Goal: Use online tool/utility: Use online tool/utility

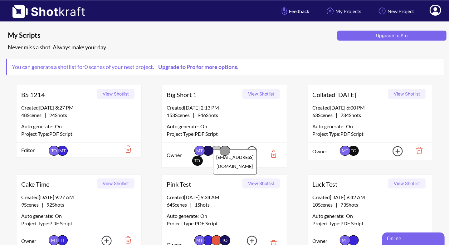
click at [218, 146] on span "talbotRochelle+012025@gmail.com" at bounding box center [216, 151] width 11 height 10
click at [442, 71] on div "You can generate a shotlist for 0 scenes of your next project. Upgrade to Pro f…" at bounding box center [225, 67] width 438 height 17
click at [266, 91] on button "View Shotlist" at bounding box center [260, 94] width 37 height 10
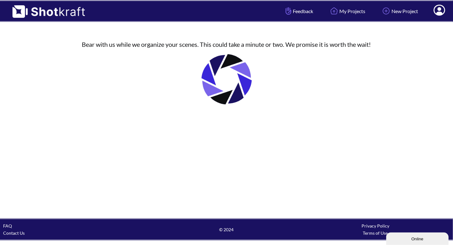
drag, startPoint x: 417, startPoint y: 67, endPoint x: 300, endPoint y: 44, distance: 119.4
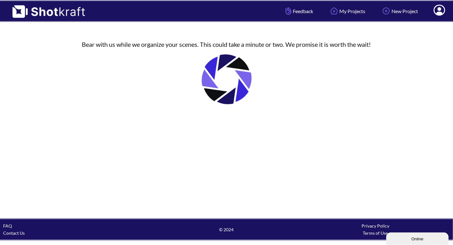
click at [413, 67] on div "Bear with us while we organize your scenes. This could take a minute or two. We…" at bounding box center [226, 77] width 453 height 90
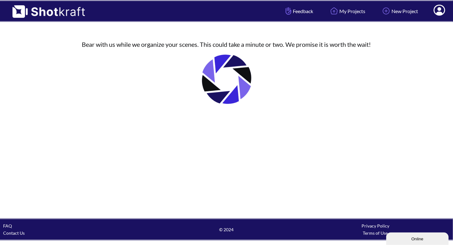
drag, startPoint x: 399, startPoint y: 66, endPoint x: 353, endPoint y: 51, distance: 47.5
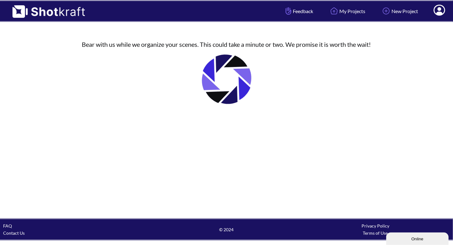
click at [392, 63] on div "Bear with us while we organize your scenes. This could take a minute or two. We…" at bounding box center [226, 77] width 453 height 90
